Goal: Book appointment/travel/reservation

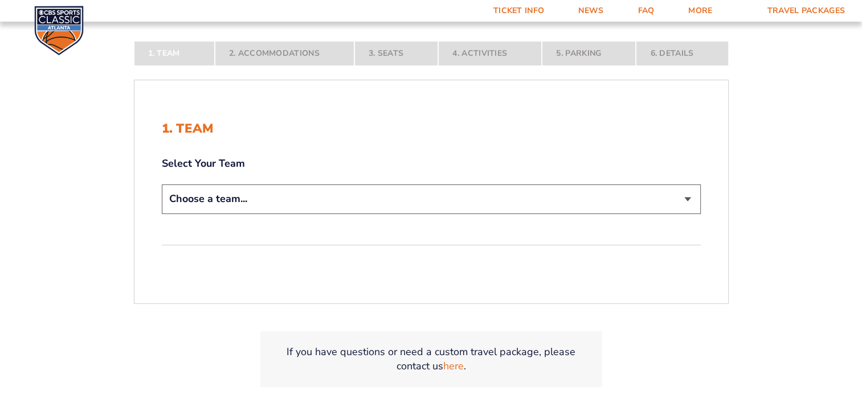
scroll to position [228, 0]
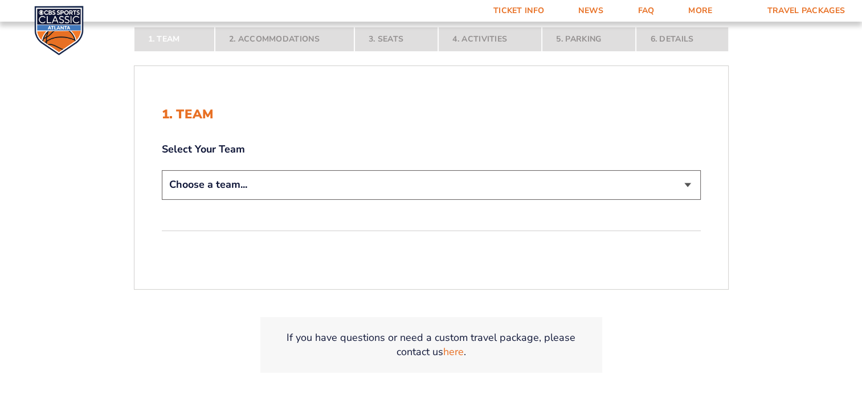
click at [685, 185] on select "Choose a team... [US_STATE] Wildcats [US_STATE] State Buckeyes [US_STATE] Tar H…" at bounding box center [431, 184] width 539 height 29
select select "12756"
click at [162, 170] on select "Choose a team... [US_STATE] Wildcats [US_STATE] State Buckeyes [US_STATE] Tar H…" at bounding box center [431, 184] width 539 height 29
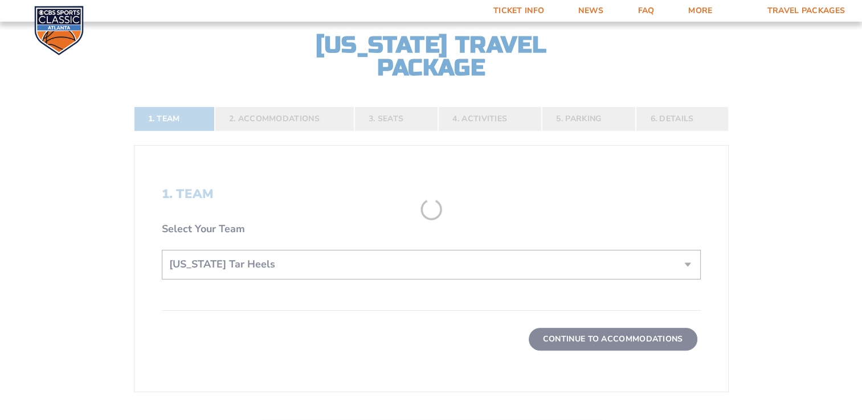
scroll to position [308, 0]
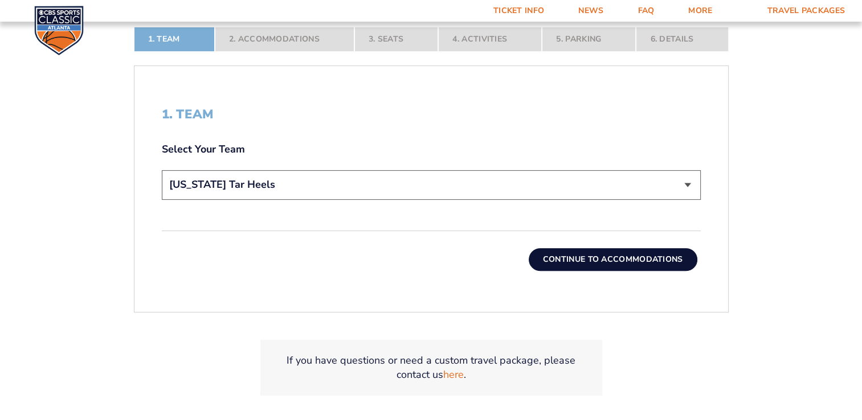
click at [595, 263] on button "Continue To Accommodations" at bounding box center [612, 259] width 169 height 23
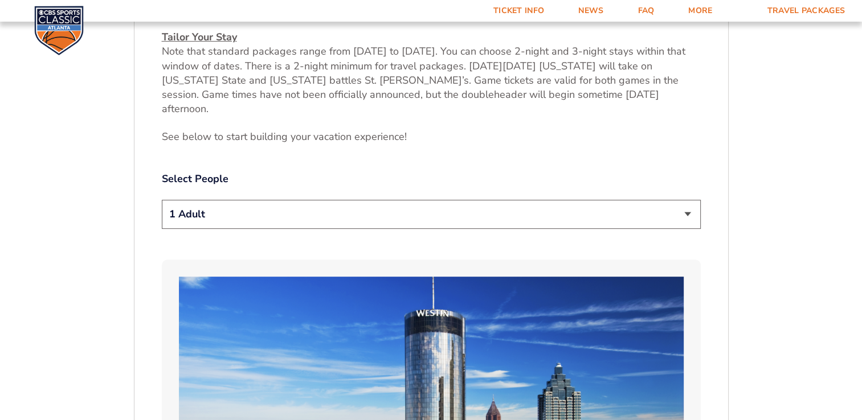
scroll to position [540, 0]
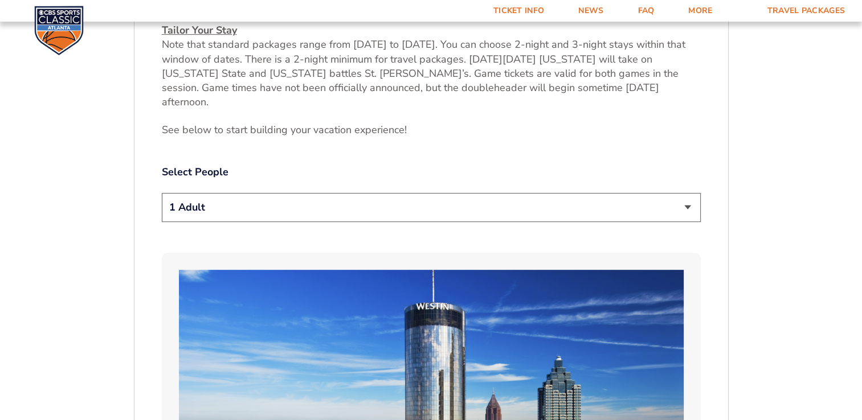
click at [688, 193] on select "1 Adult 2 Adults 3 Adults 4 Adults 2 Adults + 1 Child 2 Adults + 2 Children 2 A…" at bounding box center [431, 207] width 539 height 29
select select "2 Adults"
click at [162, 193] on select "1 Adult 2 Adults 3 Adults 4 Adults 2 Adults + 1 Child 2 Adults + 2 Children 2 A…" at bounding box center [431, 207] width 539 height 29
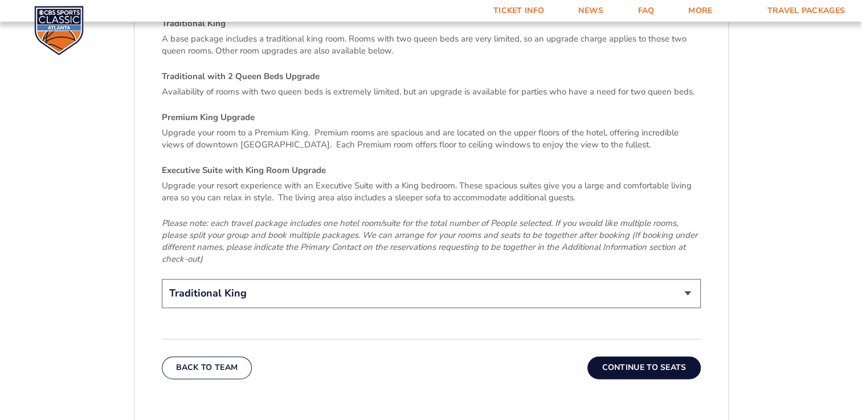
scroll to position [1704, 0]
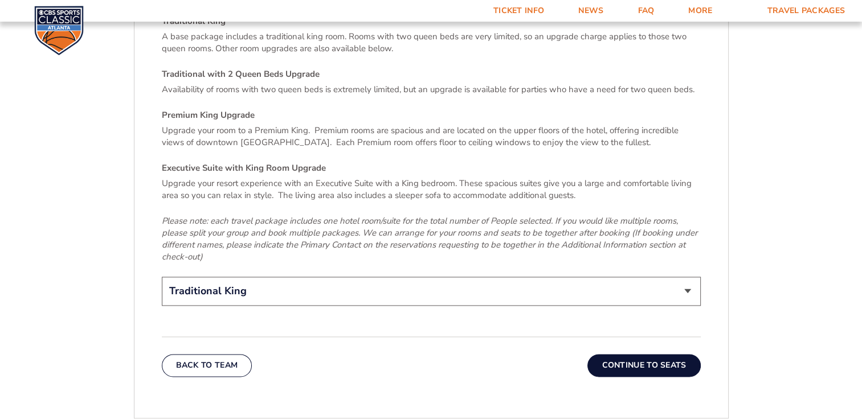
click at [688, 277] on select "Traditional King Traditional with 2 Queen Beds Upgrade (+$45 per night) Premium…" at bounding box center [431, 291] width 539 height 29
select select "Premium King Upgrade"
click at [162, 277] on select "Traditional King Traditional with 2 Queen Beds Upgrade (+$45 per night) Premium…" at bounding box center [431, 291] width 539 height 29
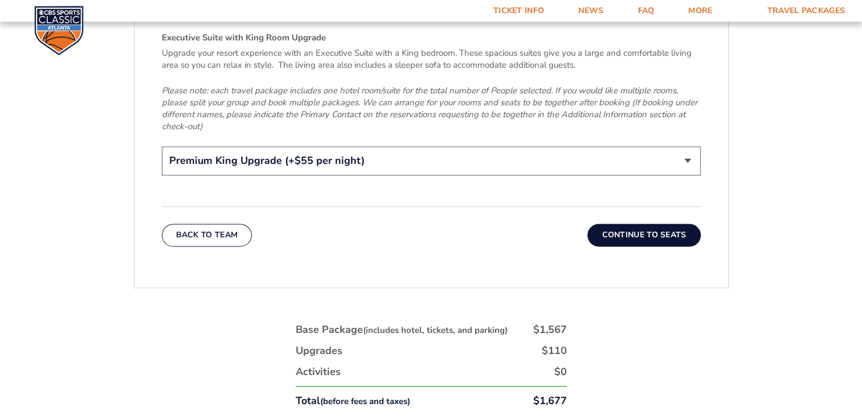
scroll to position [1818, 0]
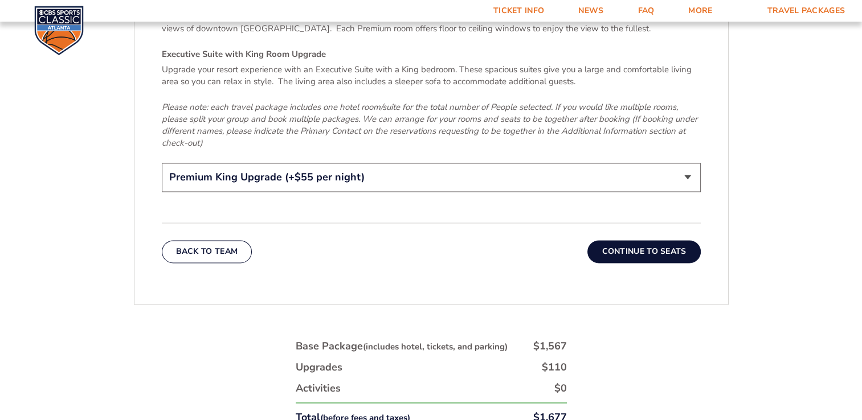
click at [624, 240] on button "Continue To Seats" at bounding box center [643, 251] width 113 height 23
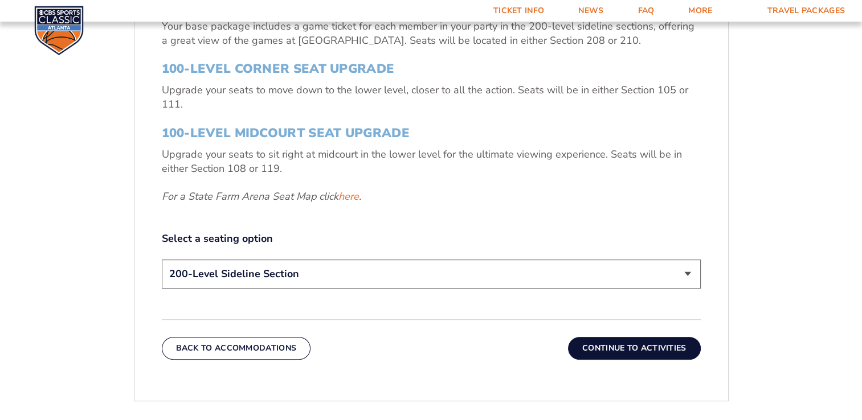
scroll to position [483, 0]
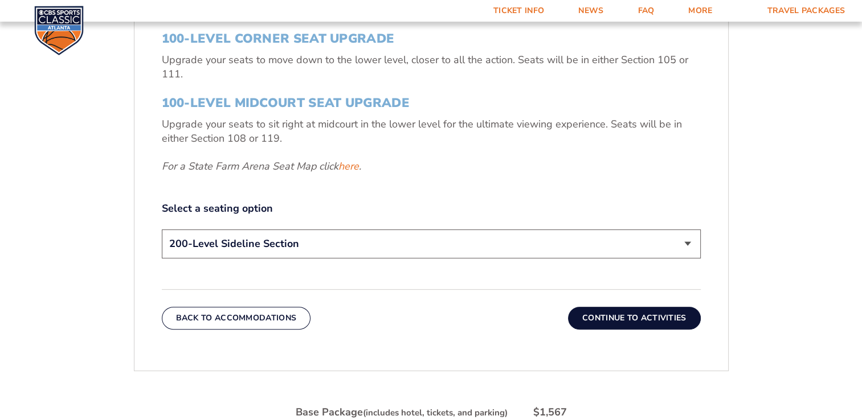
click at [682, 244] on select "200-Level Sideline Section 100-Level Corner Seat Upgrade (+$120 per person) 100…" at bounding box center [431, 244] width 539 height 29
click at [659, 199] on div "3. Seats 200-Level Sideline Section Your base package includes a game ticket fo…" at bounding box center [431, 97] width 539 height 330
click at [610, 313] on button "Continue To Activities" at bounding box center [634, 318] width 133 height 23
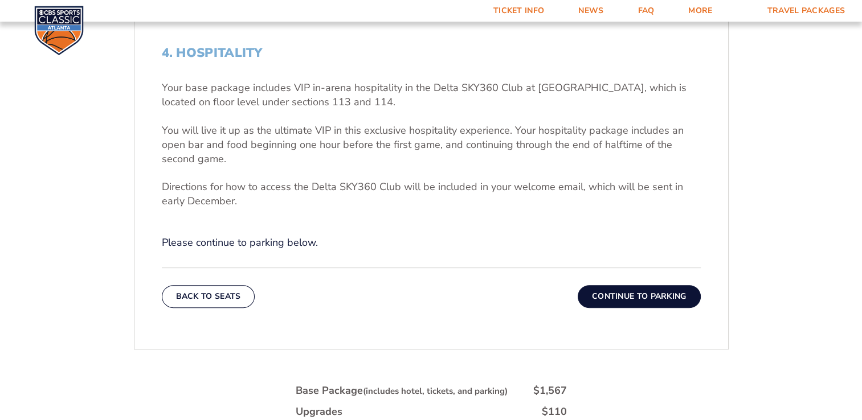
scroll to position [426, 0]
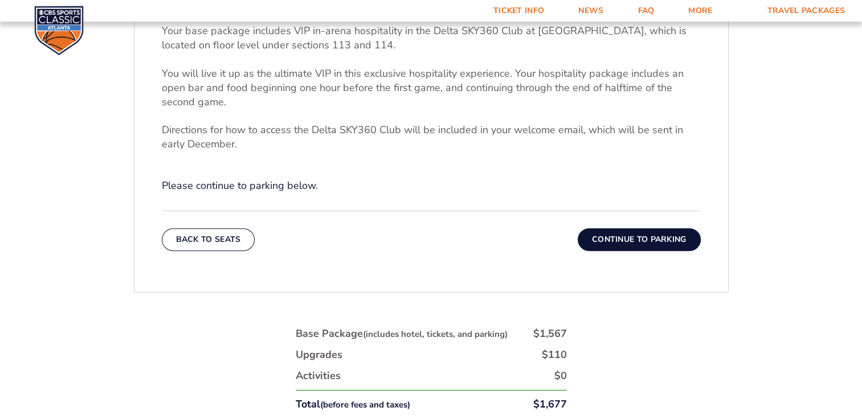
click at [635, 240] on button "Continue To Parking" at bounding box center [638, 239] width 123 height 23
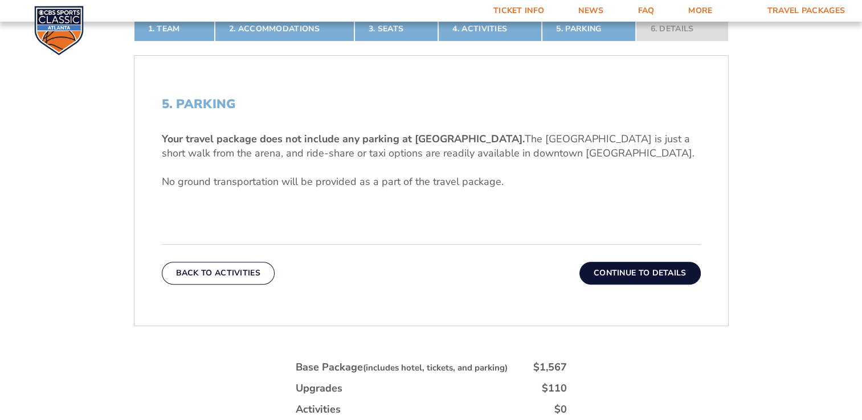
scroll to position [312, 0]
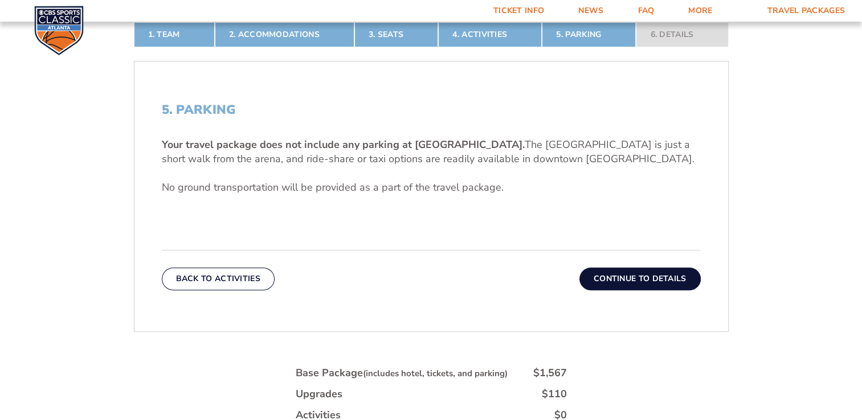
click at [608, 270] on button "Continue To Details" at bounding box center [639, 279] width 121 height 23
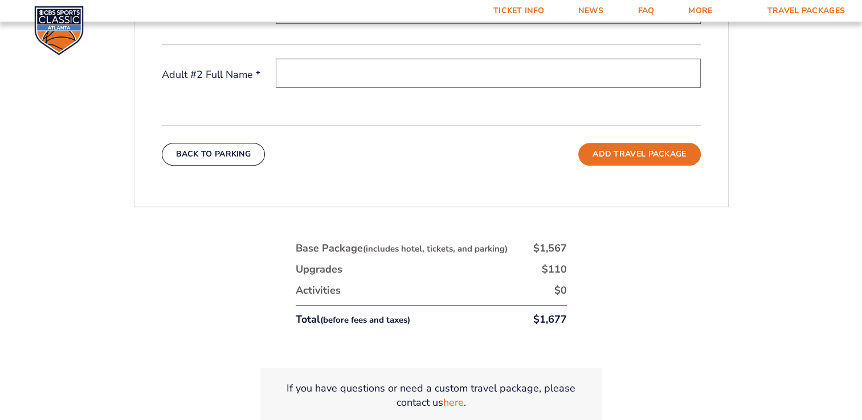
scroll to position [540, 0]
